Goal: Transaction & Acquisition: Book appointment/travel/reservation

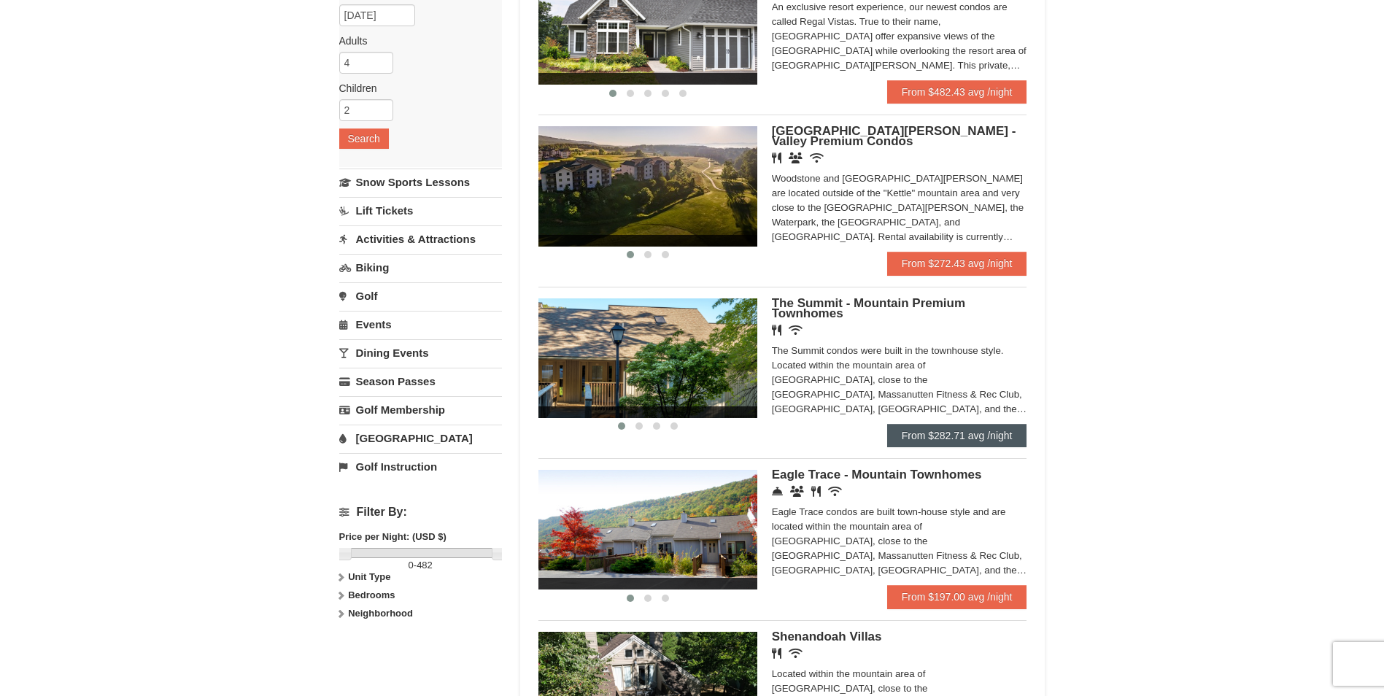
scroll to position [219, 0]
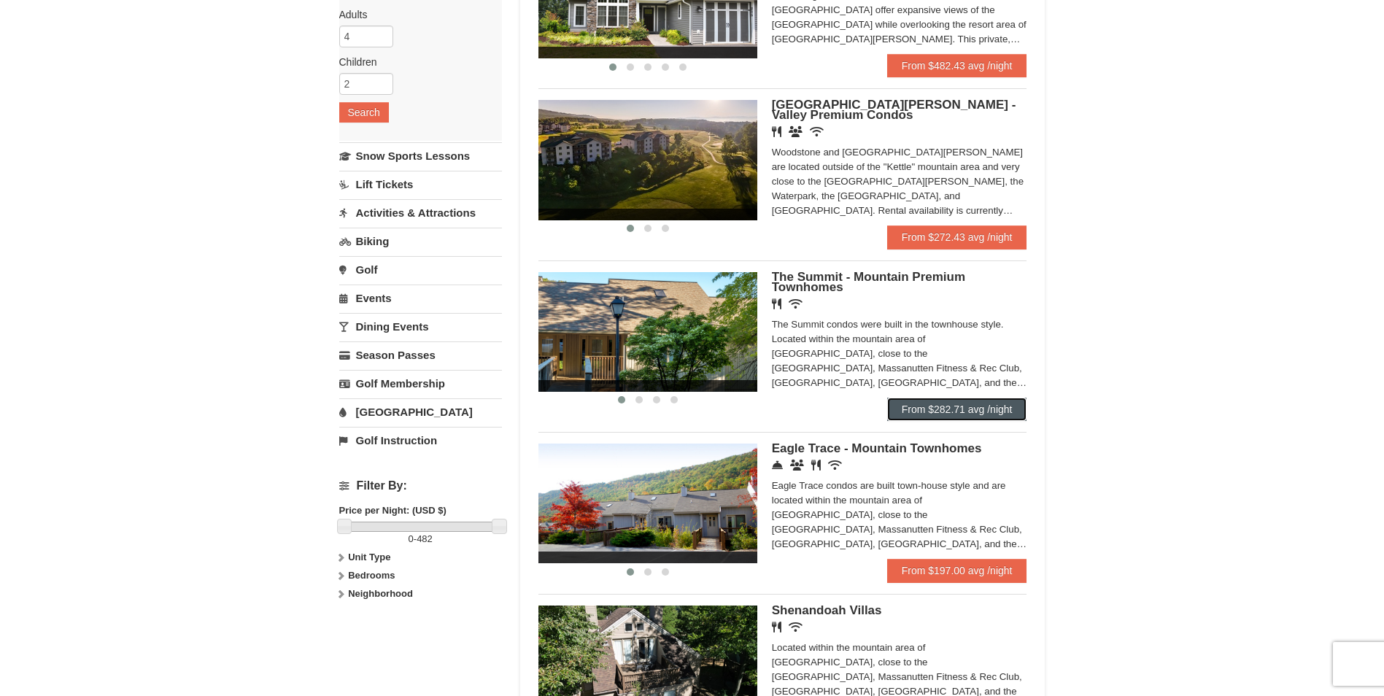
click at [953, 406] on link "From $282.71 avg /night" at bounding box center [957, 408] width 140 height 23
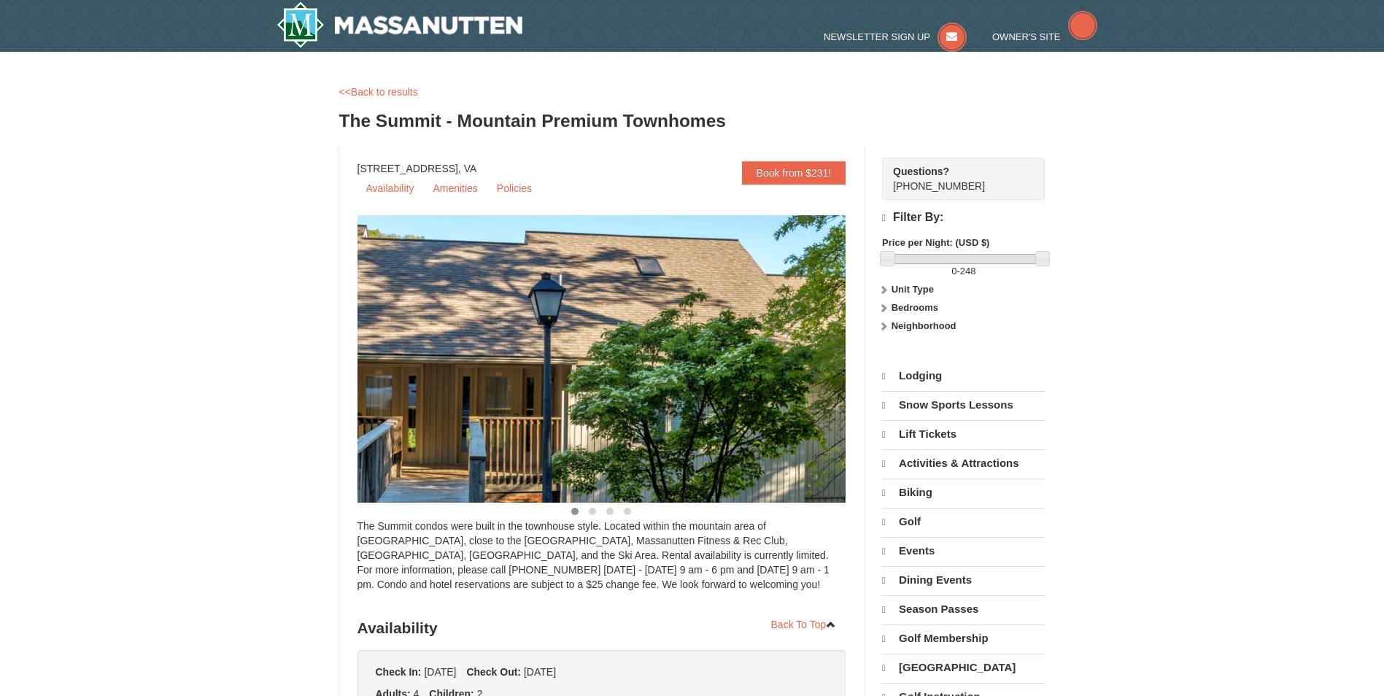
select select "10"
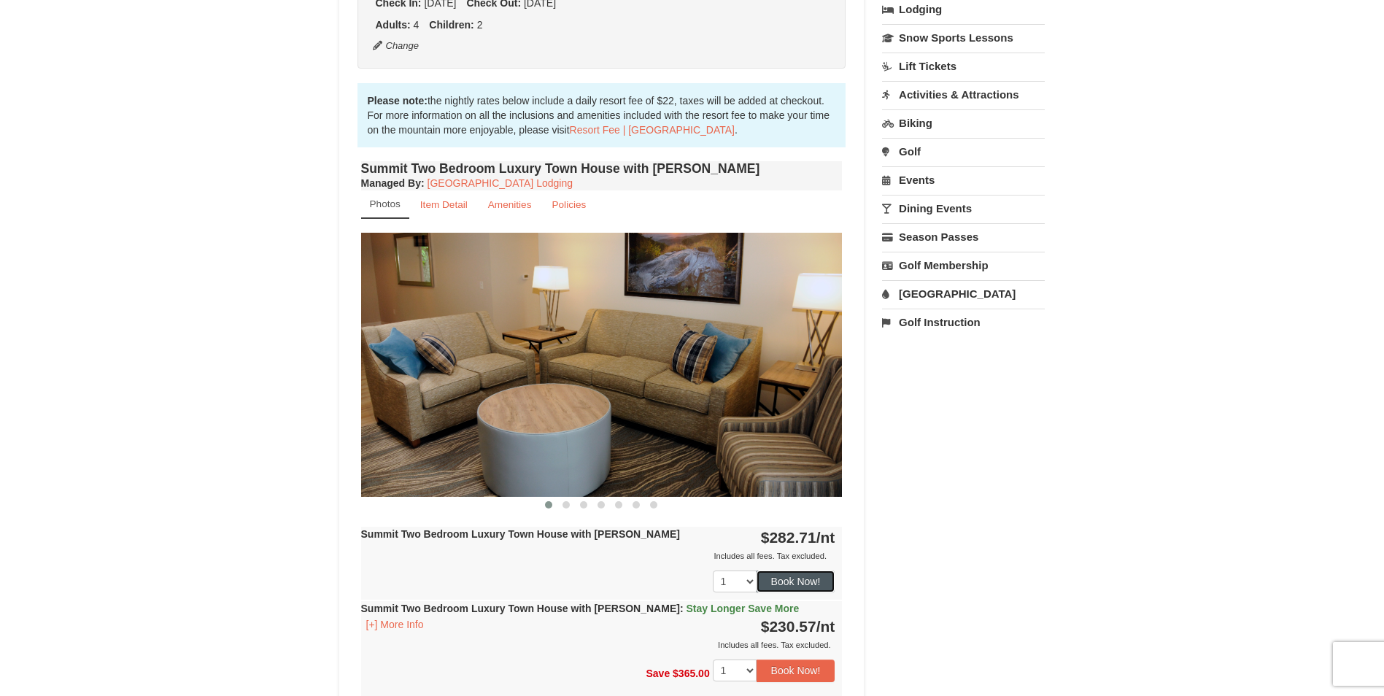
click at [806, 578] on button "Book Now!" at bounding box center [795, 581] width 79 height 22
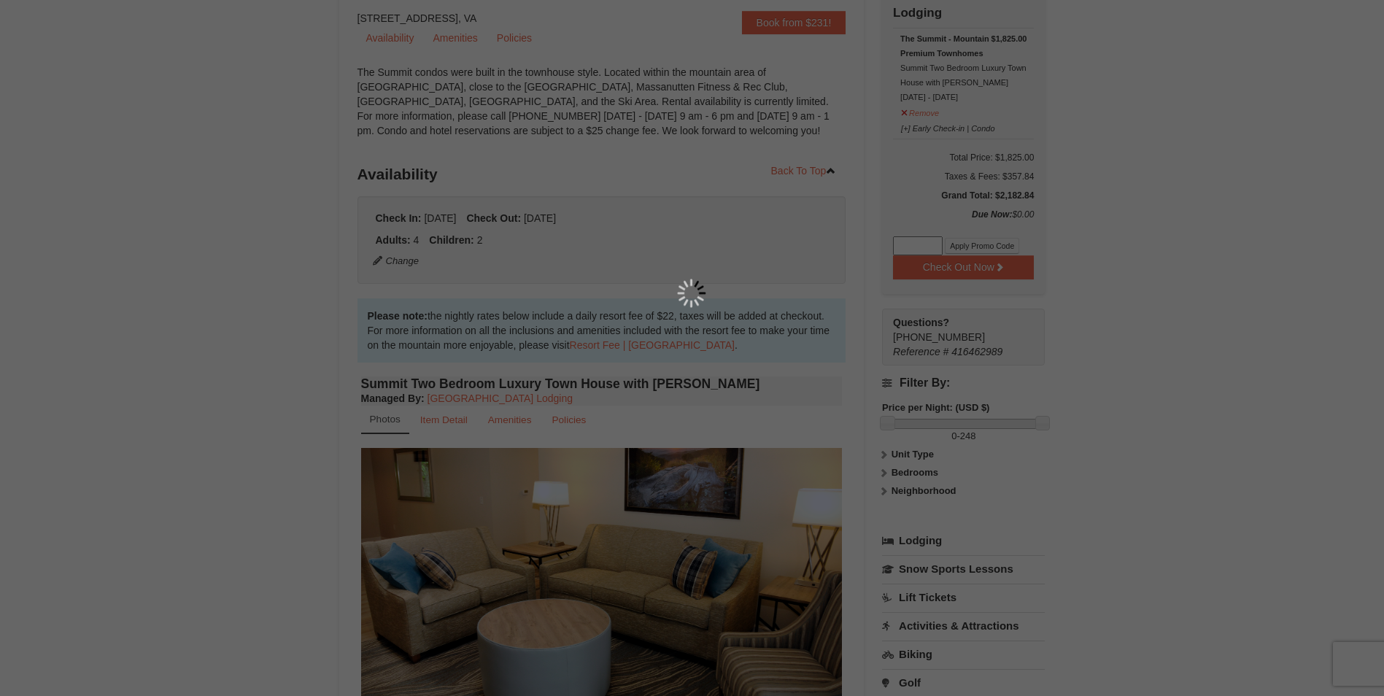
scroll to position [142, 0]
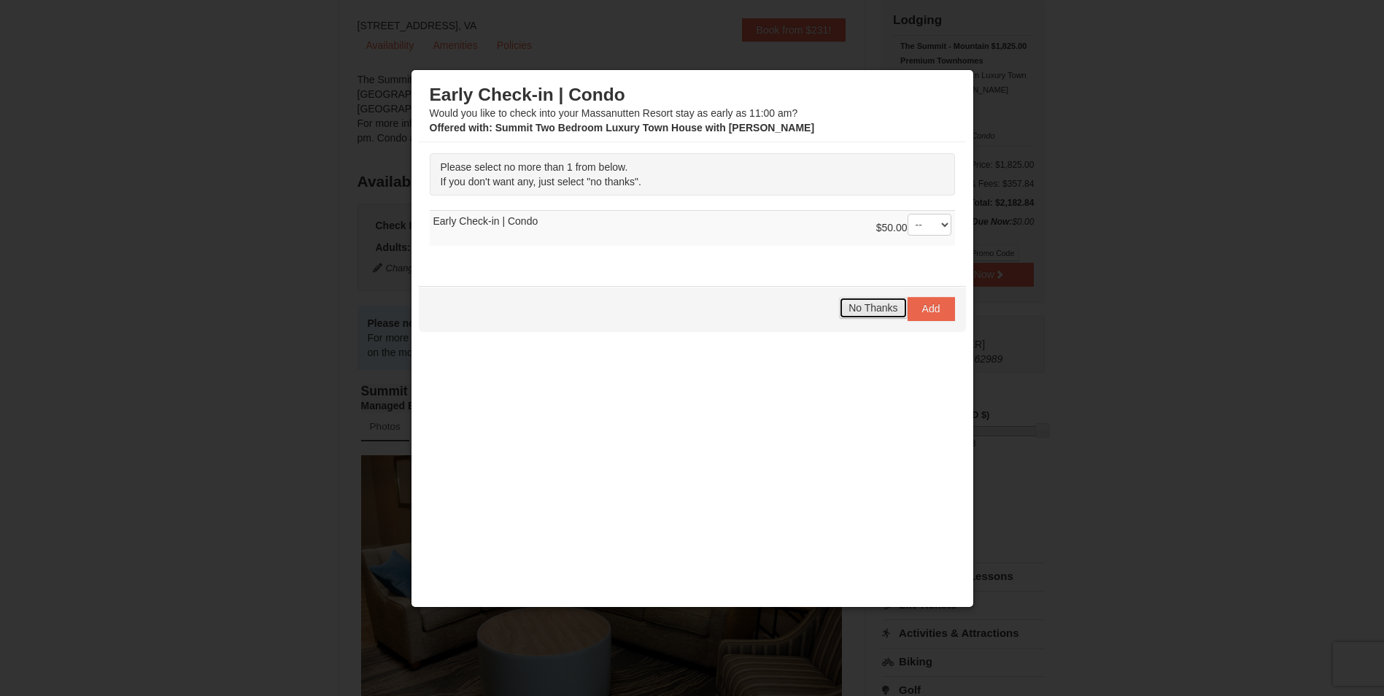
click at [874, 301] on button "No Thanks" at bounding box center [873, 308] width 68 height 22
